Goal: Transaction & Acquisition: Purchase product/service

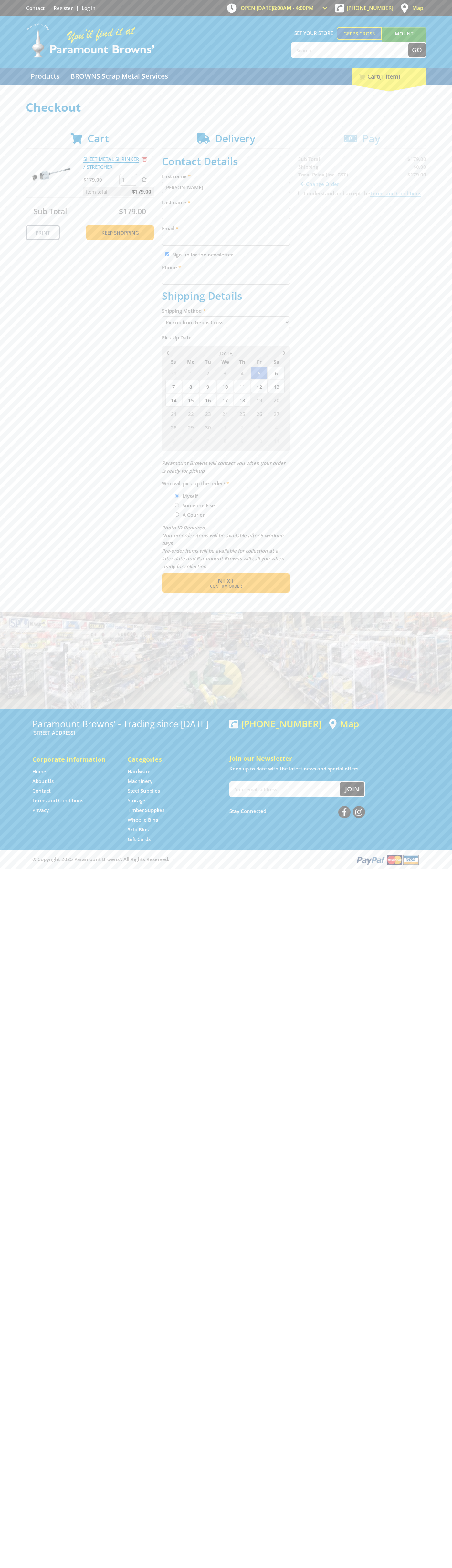
type input "[PERSON_NAME]"
type input "[EMAIL_ADDRESS][DOMAIN_NAME]"
type input "0293744000"
click at [226, 581] on span "Next" at bounding box center [226, 580] width 17 height 8
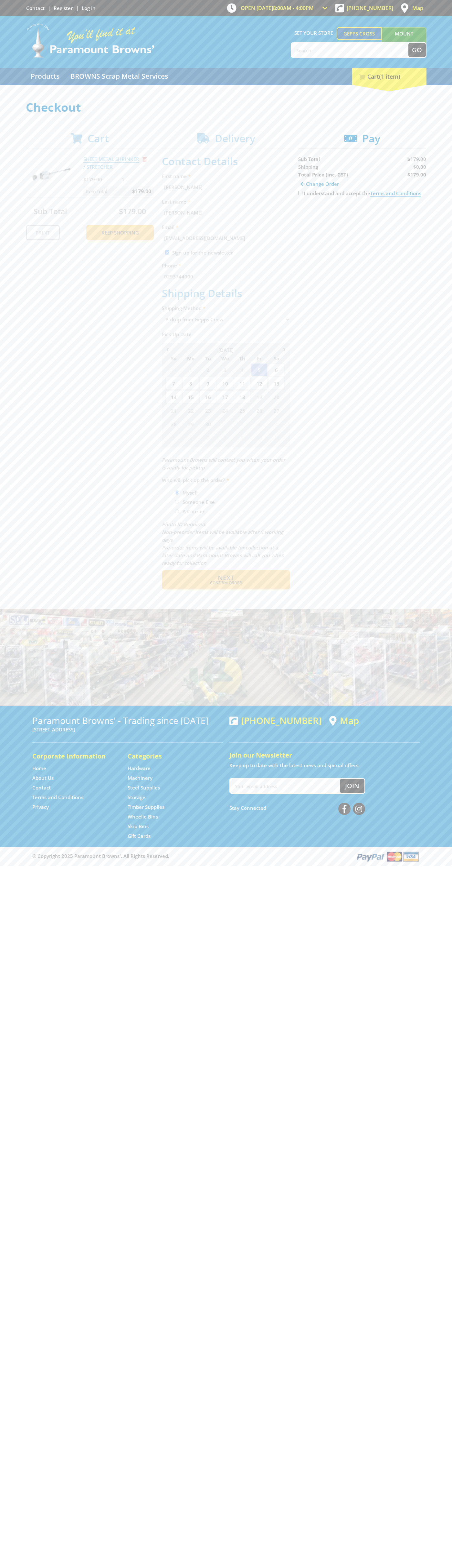
click at [300, 193] on input "I understand and accept the Terms and Conditions" at bounding box center [300, 193] width 5 height 5
checkbox input "true"
click at [318, 213] on span "Credit Card" at bounding box center [312, 213] width 28 height 7
click at [362, 213] on img at bounding box center [357, 213] width 14 height 8
type input "[CREDIT_CARD_NUMBER]"
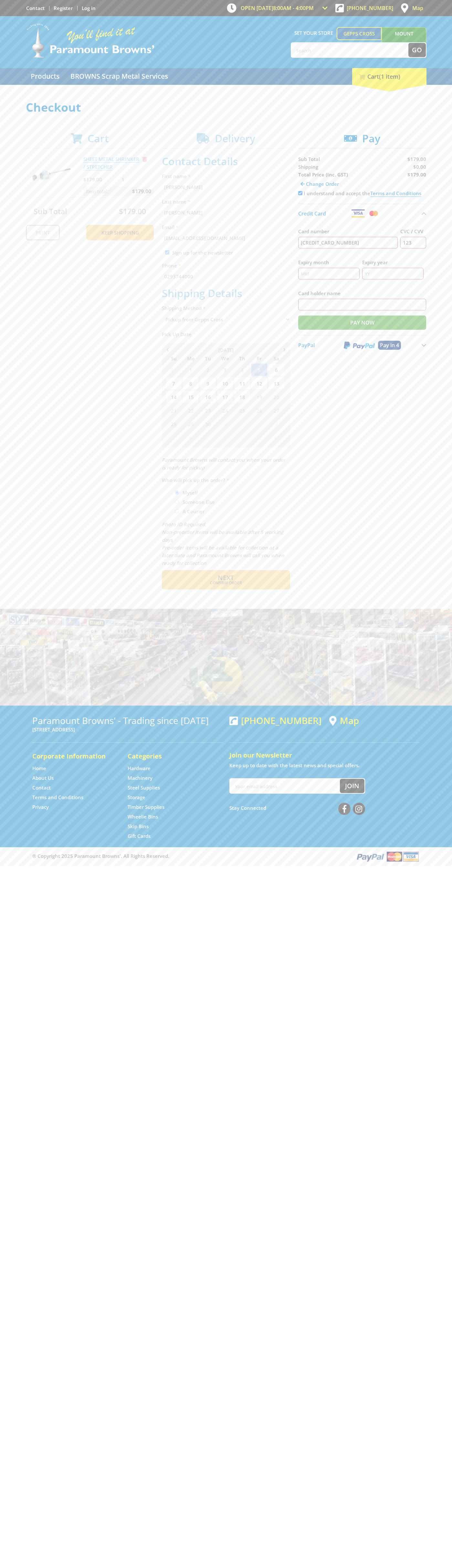
type input "123"
type input "[PERSON_NAME]"
